Goal: Information Seeking & Learning: Learn about a topic

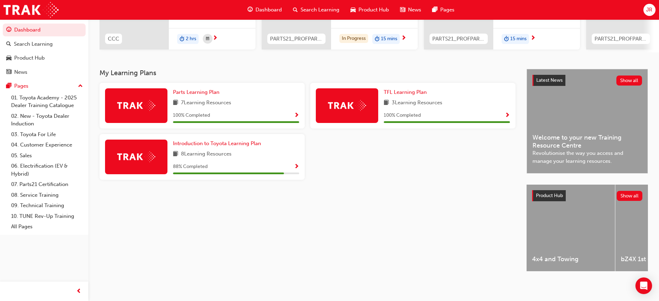
scroll to position [113, 0]
click at [56, 182] on link "07. Parts21 Certification" at bounding box center [46, 184] width 77 height 11
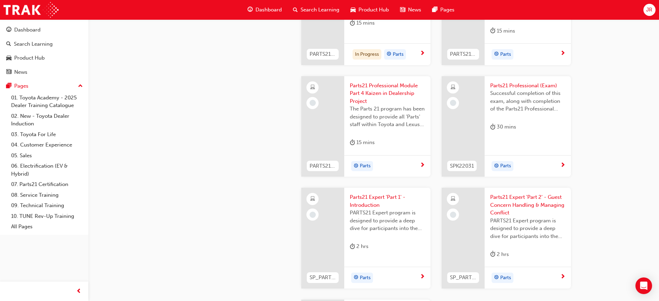
scroll to position [1126, 0]
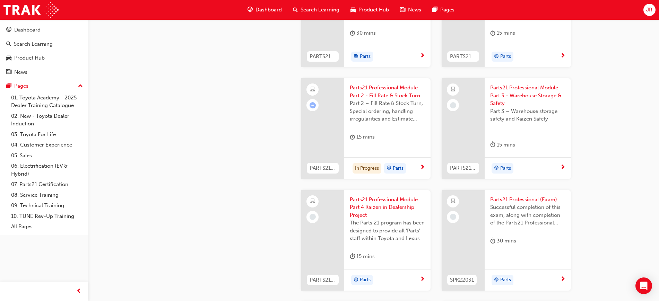
click at [421, 168] on span "next-icon" at bounding box center [422, 168] width 5 height 6
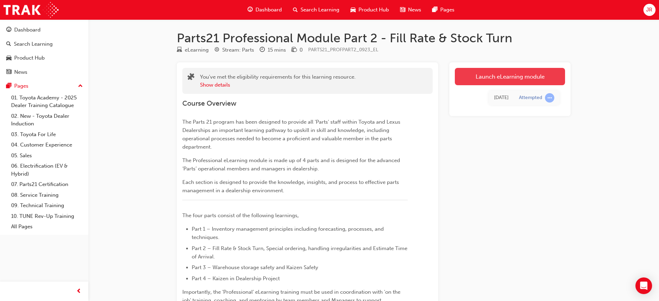
click at [503, 74] on link "Launch eLearning module" at bounding box center [510, 76] width 110 height 17
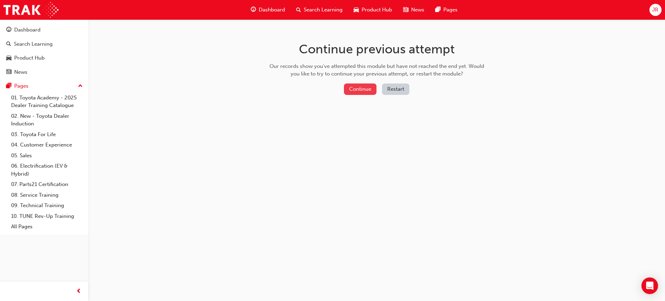
click at [363, 85] on button "Continue" at bounding box center [360, 88] width 33 height 11
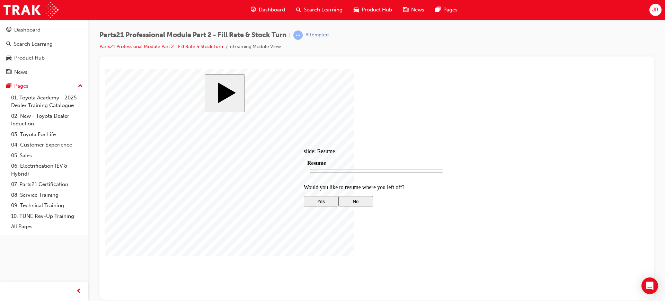
click at [356, 257] on div at bounding box center [376, 257] width 145 height 0
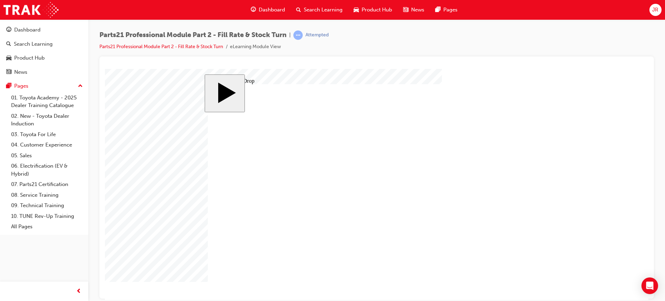
drag, startPoint x: 253, startPoint y: 230, endPoint x: 426, endPoint y: 166, distance: 184.2
drag, startPoint x: 269, startPoint y: 194, endPoint x: 368, endPoint y: 171, distance: 101.8
drag, startPoint x: 279, startPoint y: 167, endPoint x: 521, endPoint y: 170, distance: 241.5
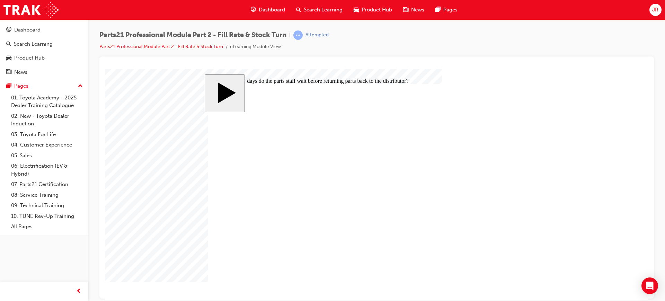
radio input "true"
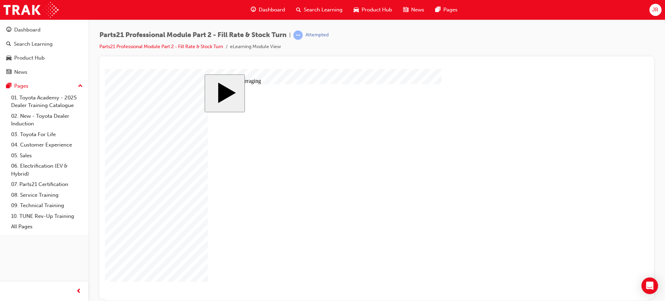
type input "4"
